Goal: Information Seeking & Learning: Learn about a topic

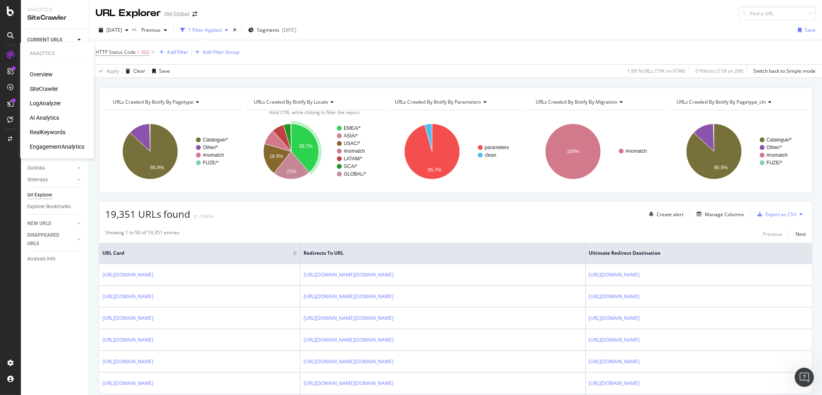
click at [47, 85] on div "SiteCrawler" at bounding box center [44, 89] width 29 height 8
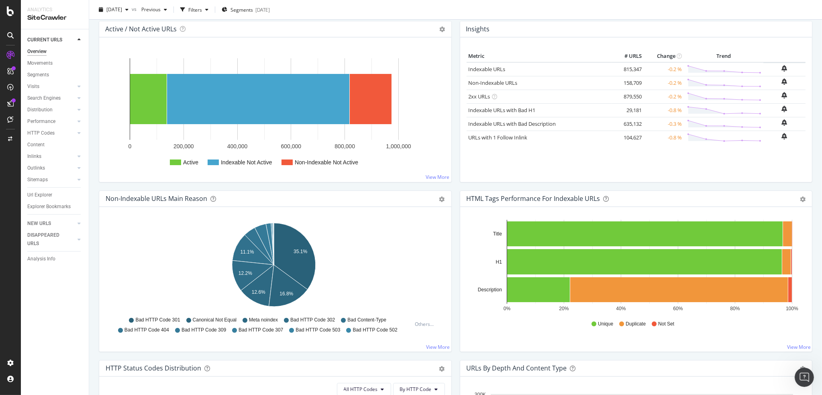
scroll to position [187, 0]
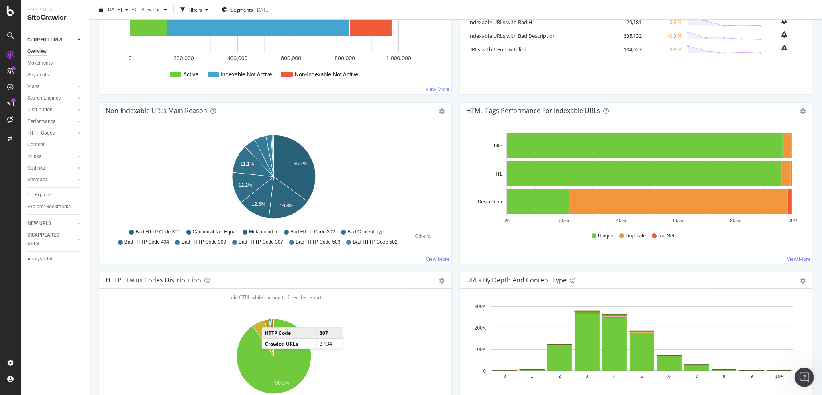
click at [270, 319] on icon "A chart." at bounding box center [271, 337] width 5 height 37
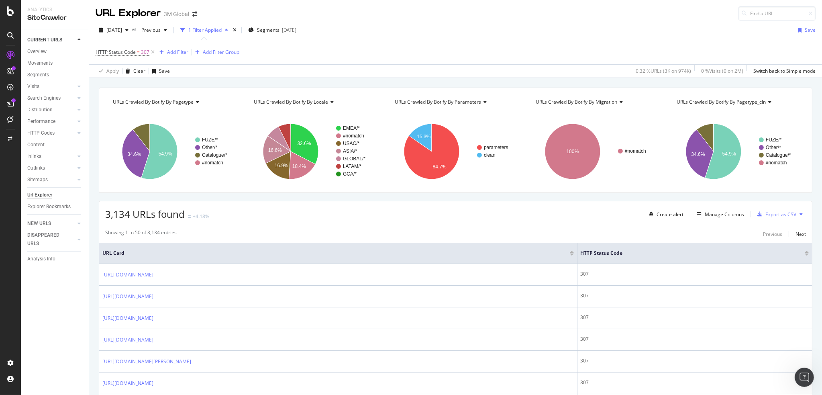
scroll to position [94, 0]
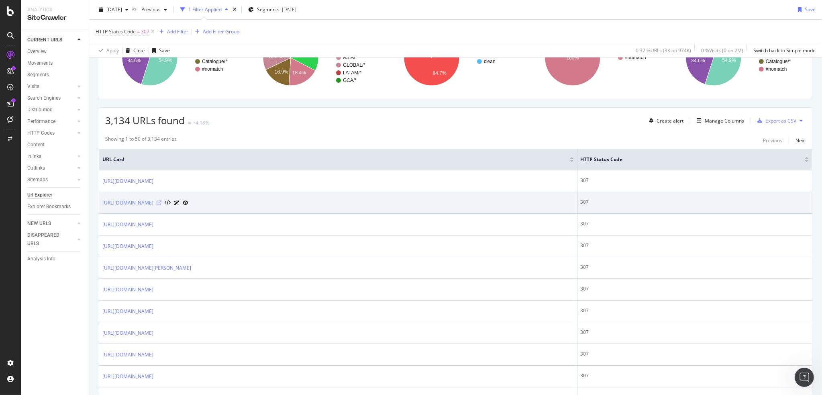
click at [161, 202] on icon at bounding box center [159, 202] width 5 height 5
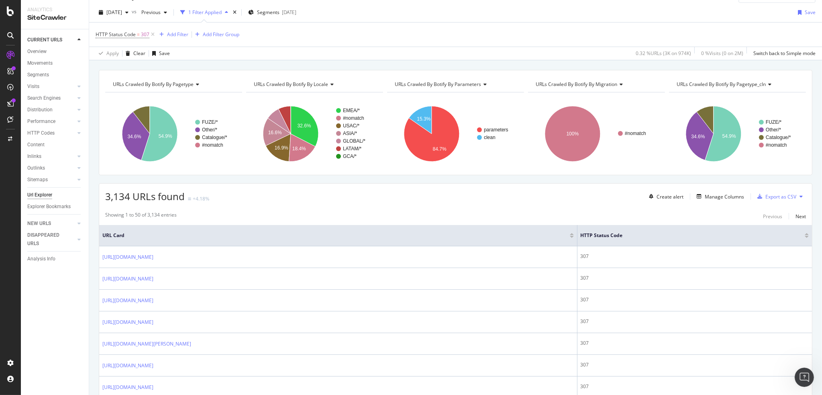
scroll to position [0, 0]
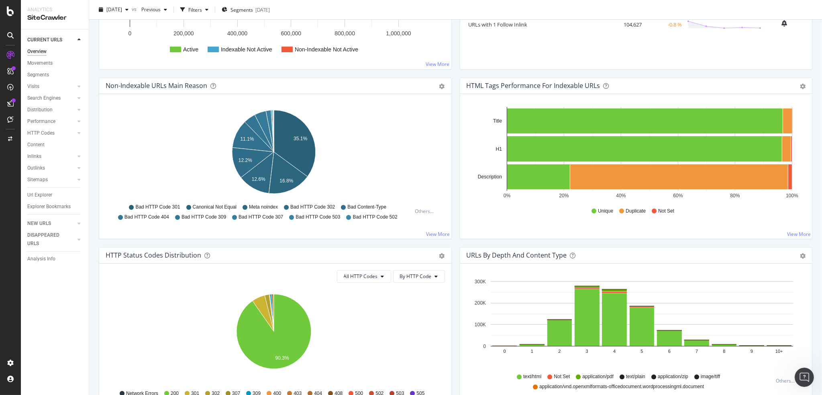
scroll to position [281, 0]
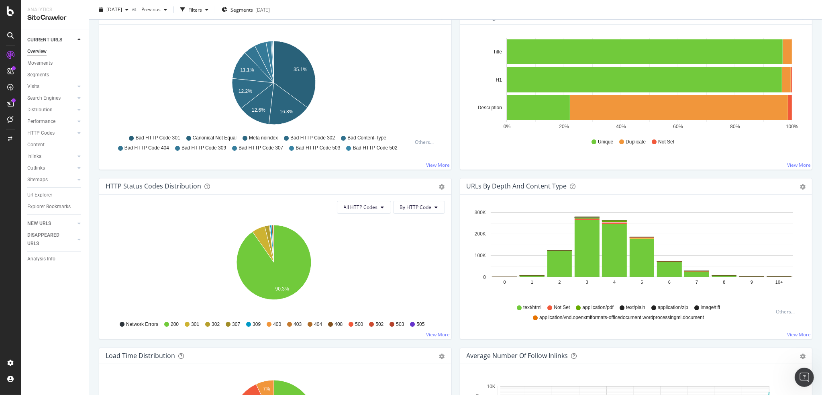
click at [116, 173] on div "Non-Indexable URLs Main Reason Pie Table Export as CSV Add to Custom Report Hol…" at bounding box center [275, 92] width 361 height 169
